Goal: Task Accomplishment & Management: Manage account settings

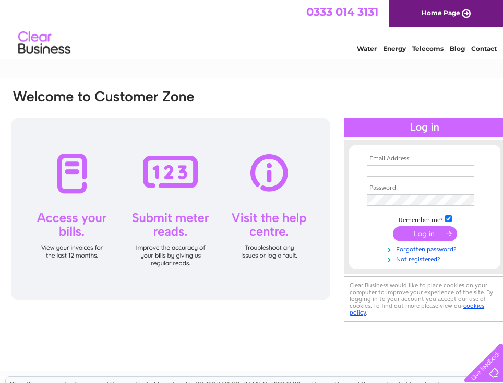
type input "[PERSON_NAME][EMAIL_ADDRESS][DOMAIN_NAME]"
click at [420, 231] on input "submit" at bounding box center [425, 233] width 64 height 15
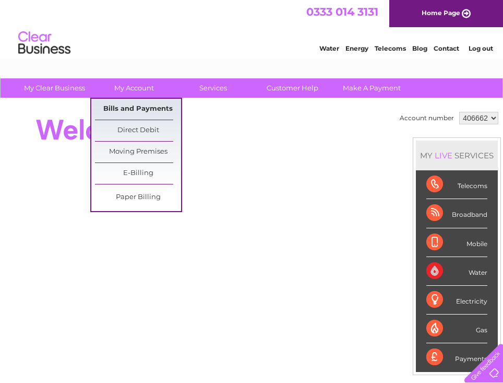
click at [150, 104] on link "Bills and Payments" at bounding box center [138, 109] width 86 height 21
